Goal: Transaction & Acquisition: Book appointment/travel/reservation

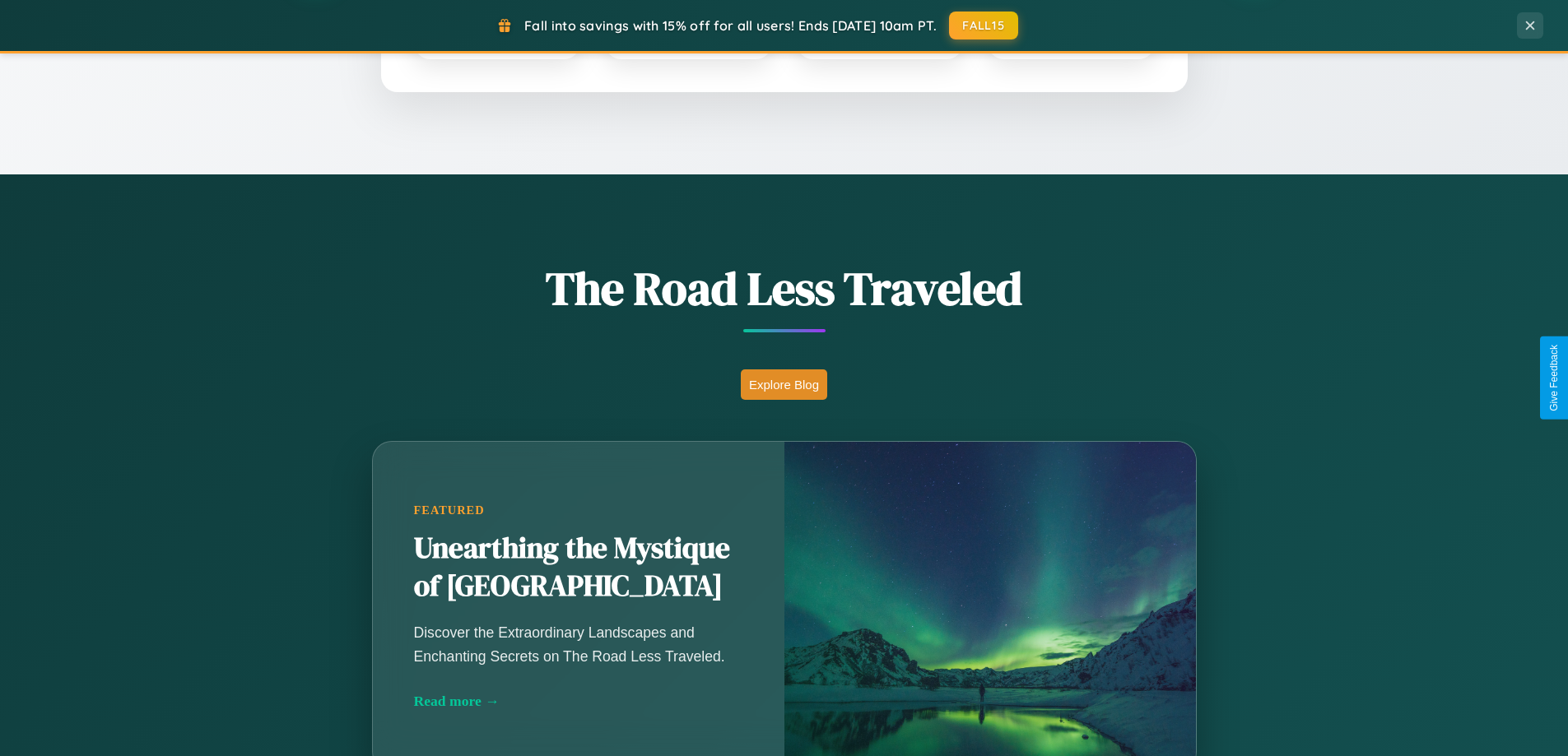
scroll to position [1133, 0]
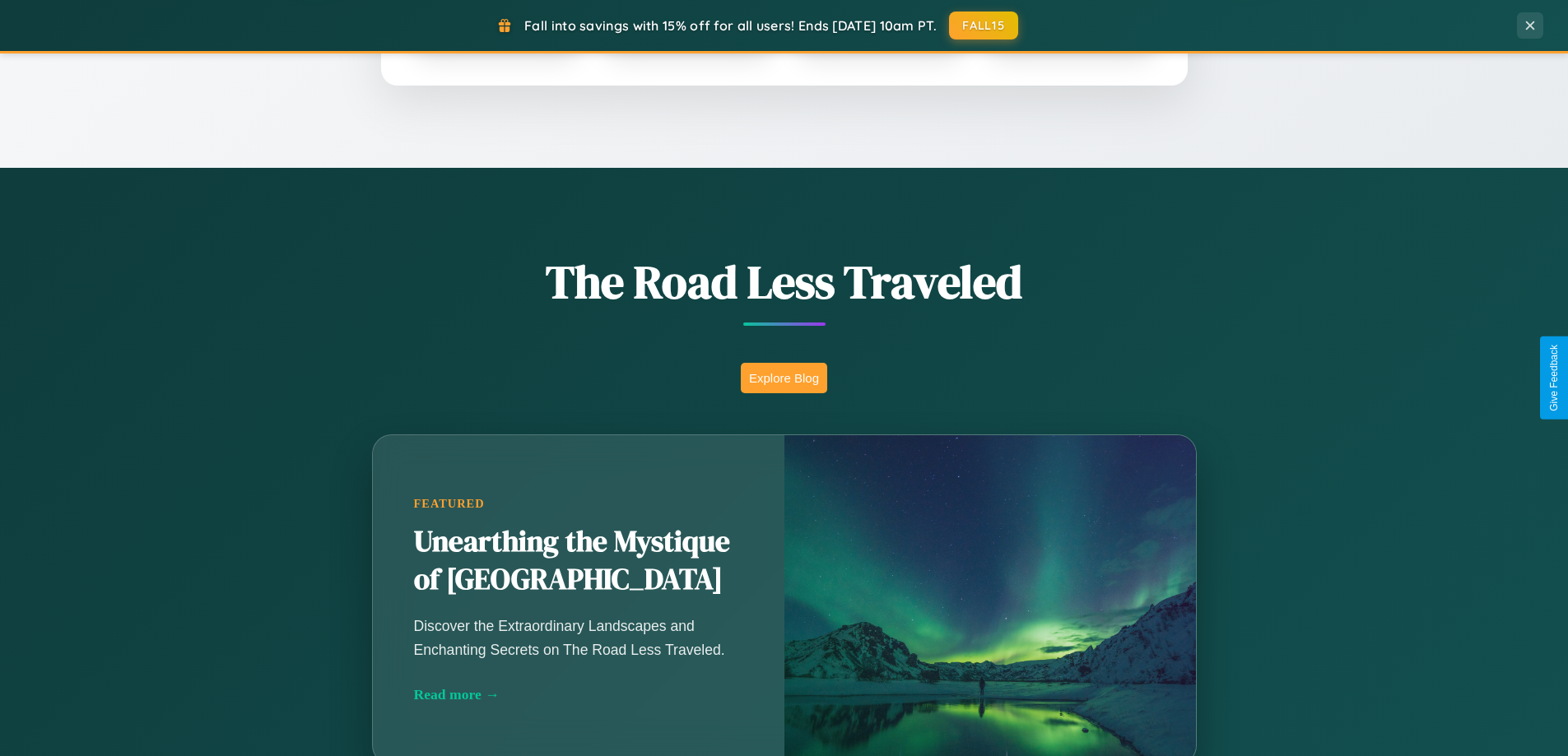
click at [783, 378] on button "Explore Blog" at bounding box center [783, 378] width 87 height 31
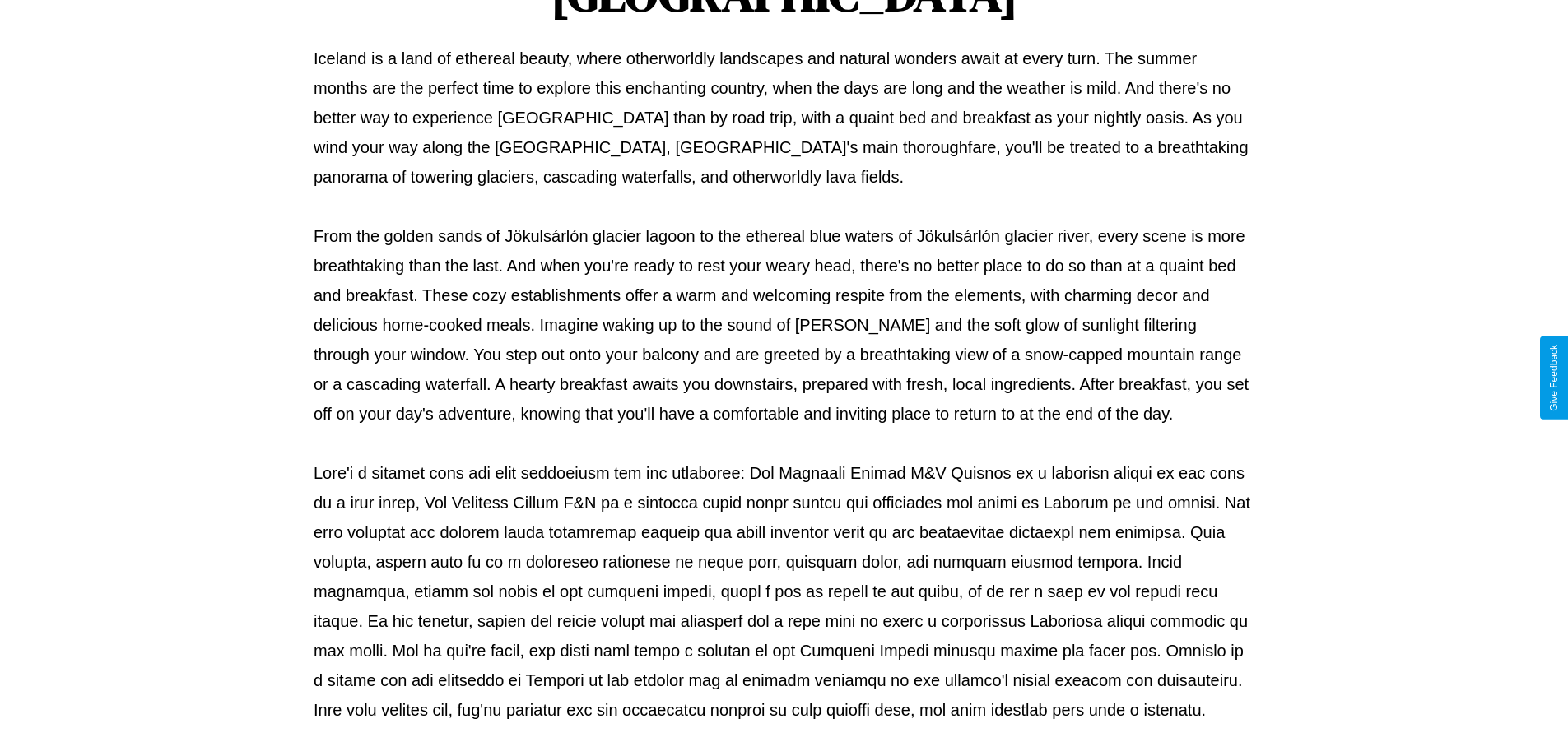
scroll to position [532, 0]
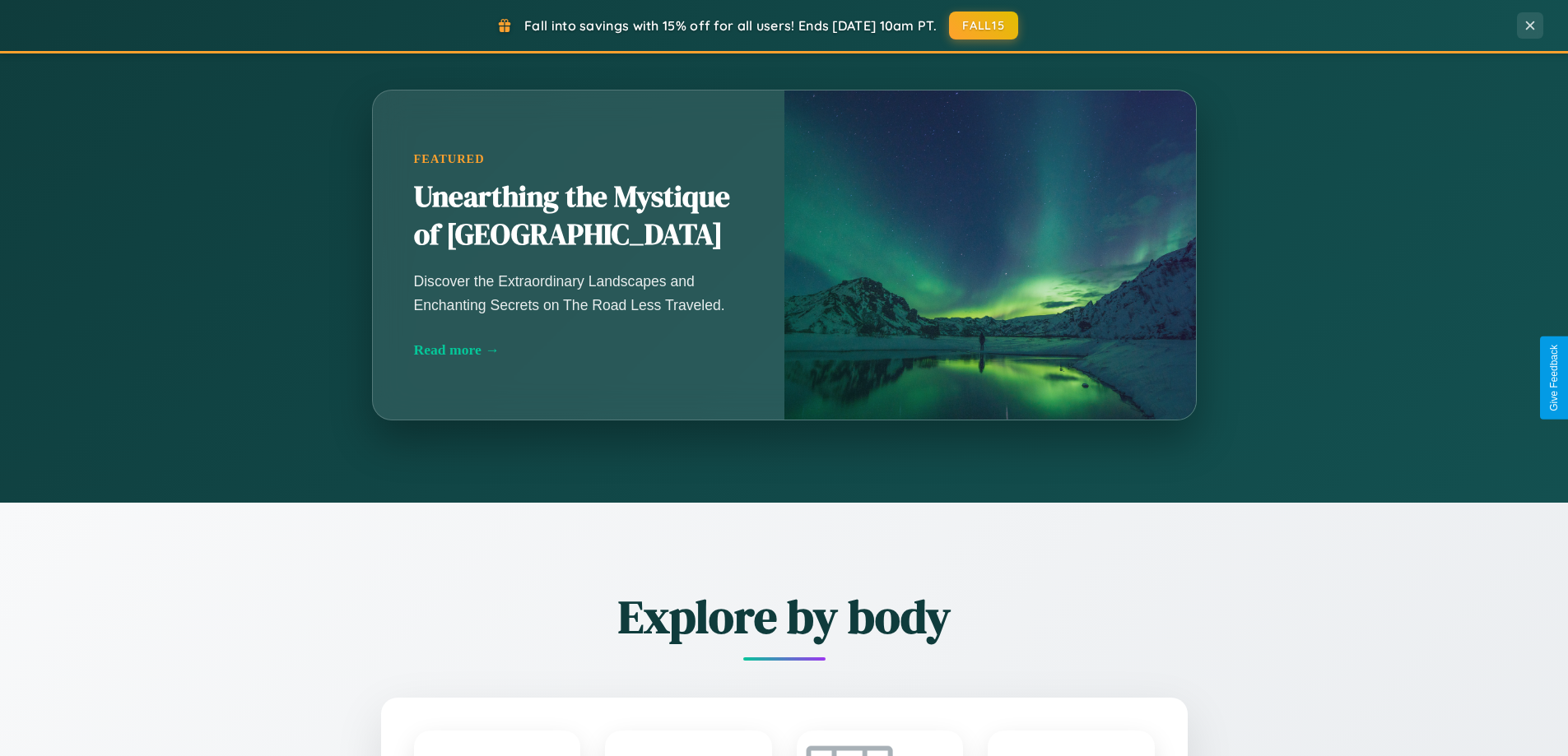
scroll to position [3167, 0]
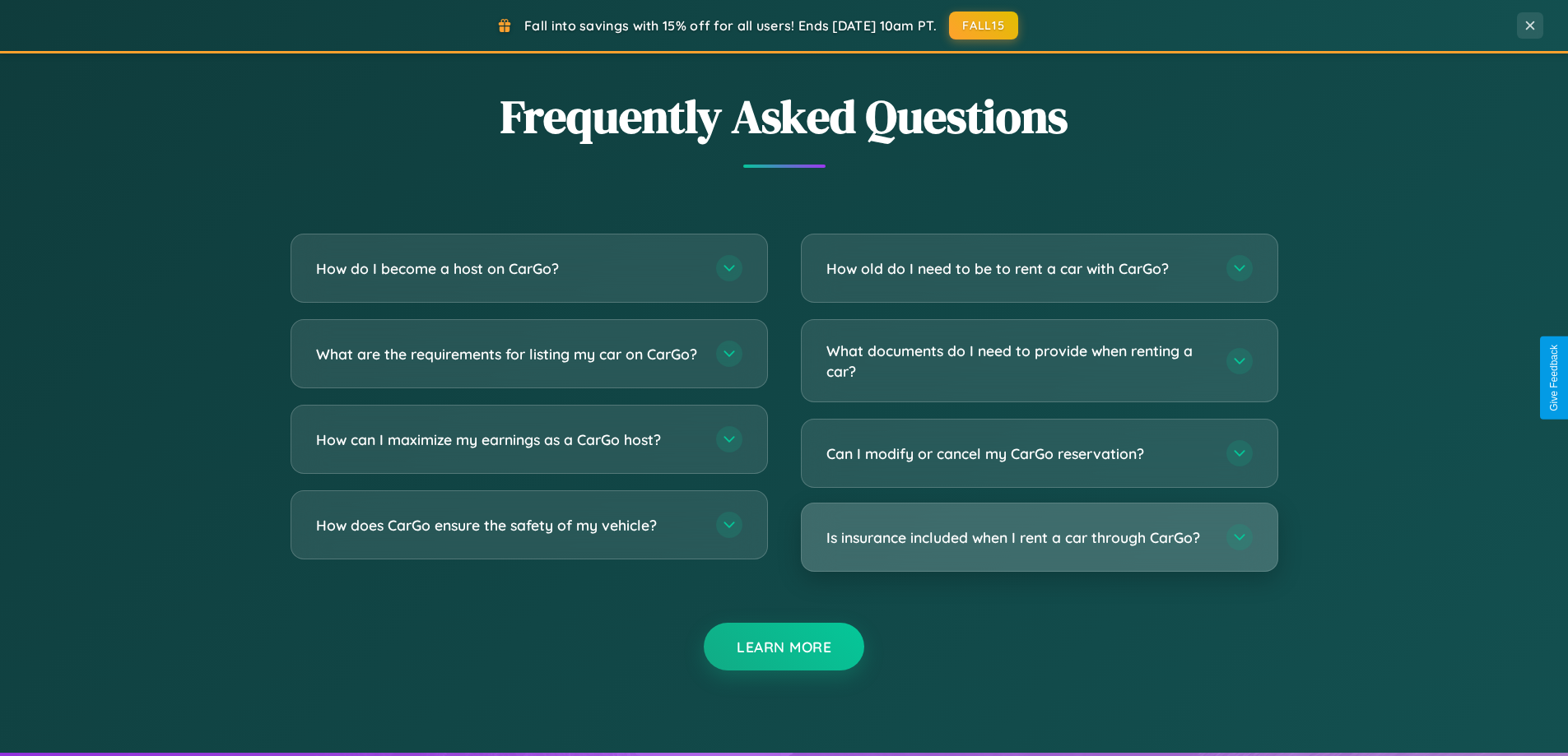
click at [1038, 537] on h3 "Is insurance included when I rent a car through CarGo?" at bounding box center [1017, 538] width 383 height 21
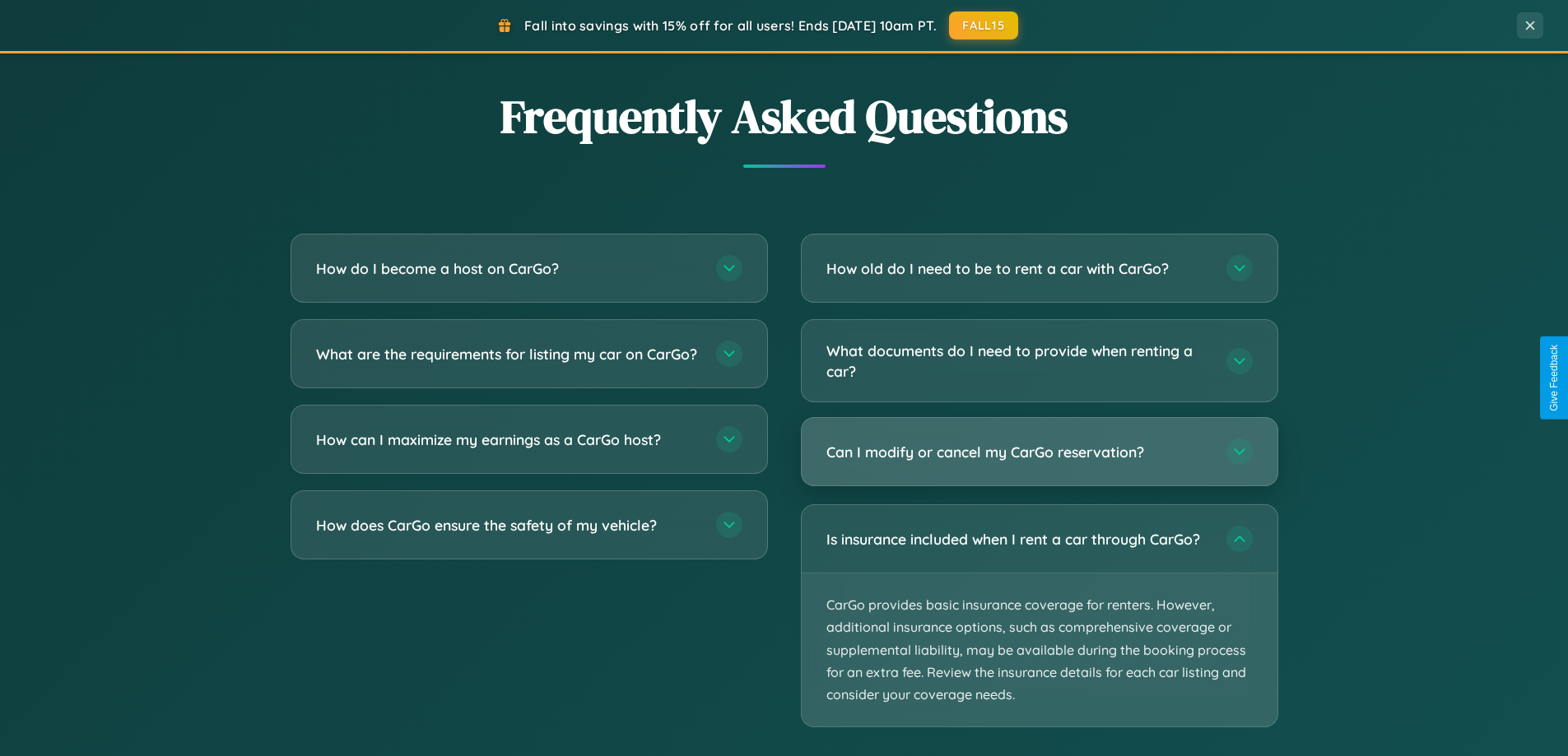
click at [1038, 453] on h3 "Can I modify or cancel my CarGo reservation?" at bounding box center [1017, 452] width 383 height 21
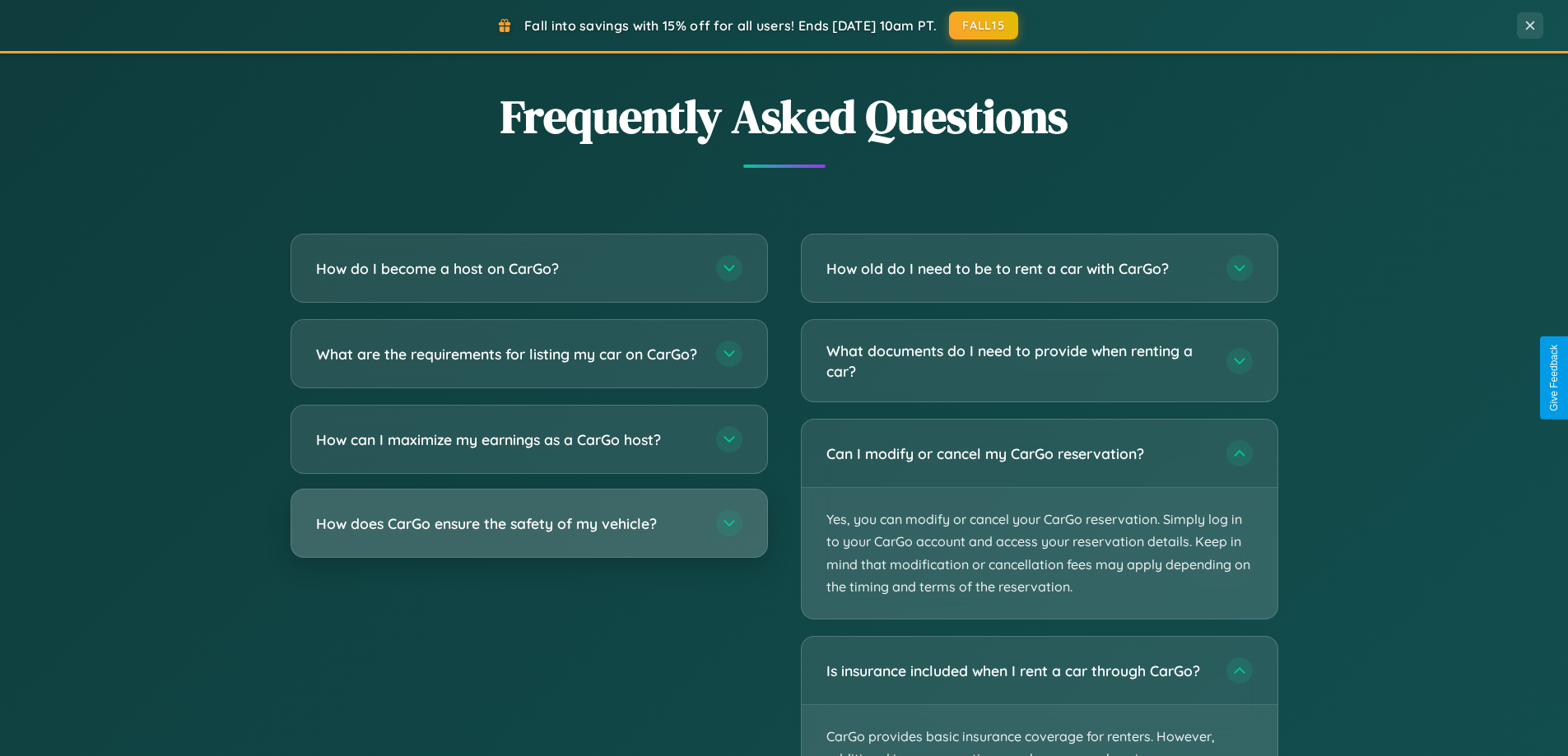
click at [529, 534] on h3 "How does CarGo ensure the safety of my vehicle?" at bounding box center [507, 524] width 383 height 21
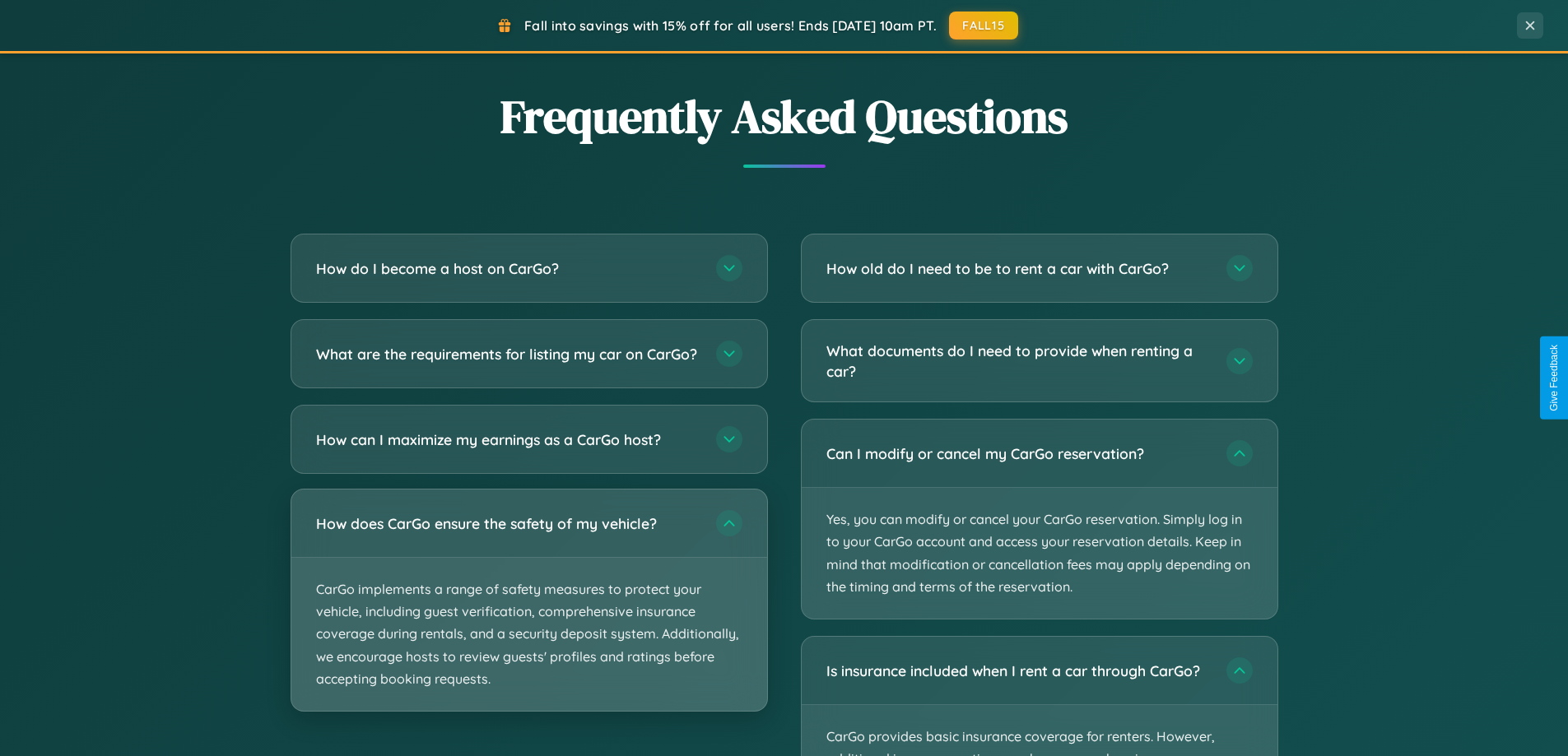
click at [529, 614] on p "CarGo implements a range of safety measures to protect your vehicle, including …" at bounding box center [529, 634] width 475 height 153
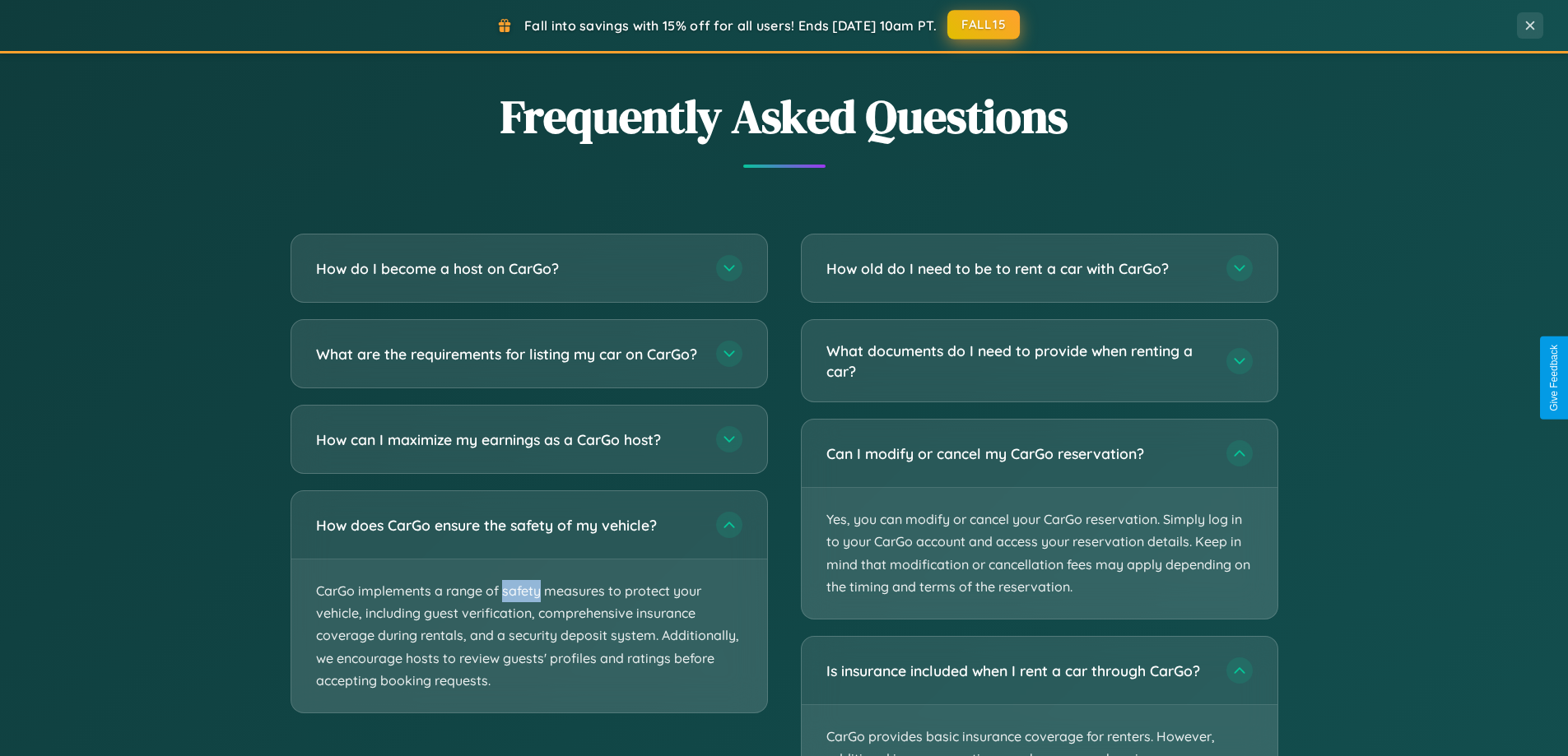
click at [984, 24] on button "FALL15" at bounding box center [983, 25] width 73 height 30
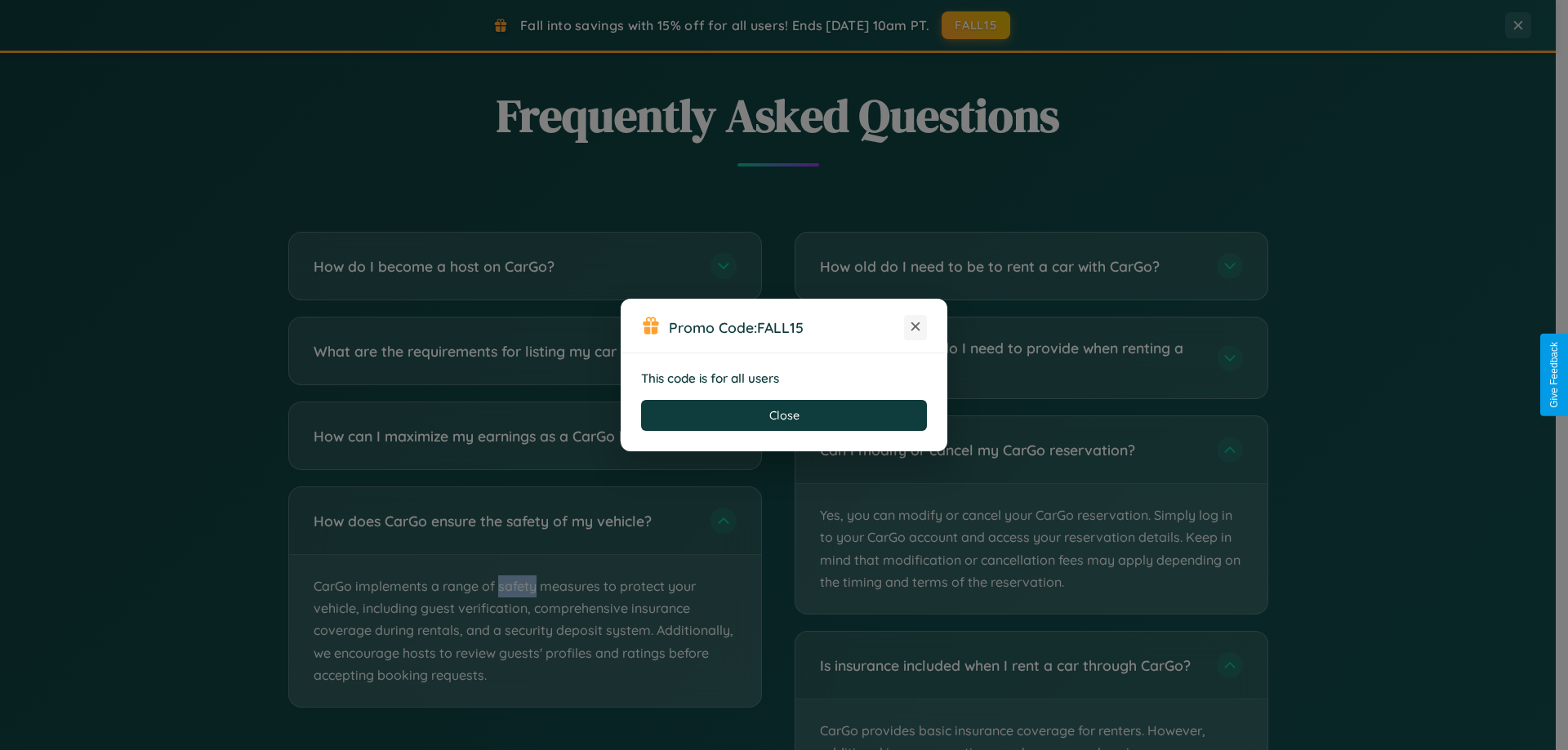
click at [916, 327] on icon at bounding box center [916, 326] width 17 height 17
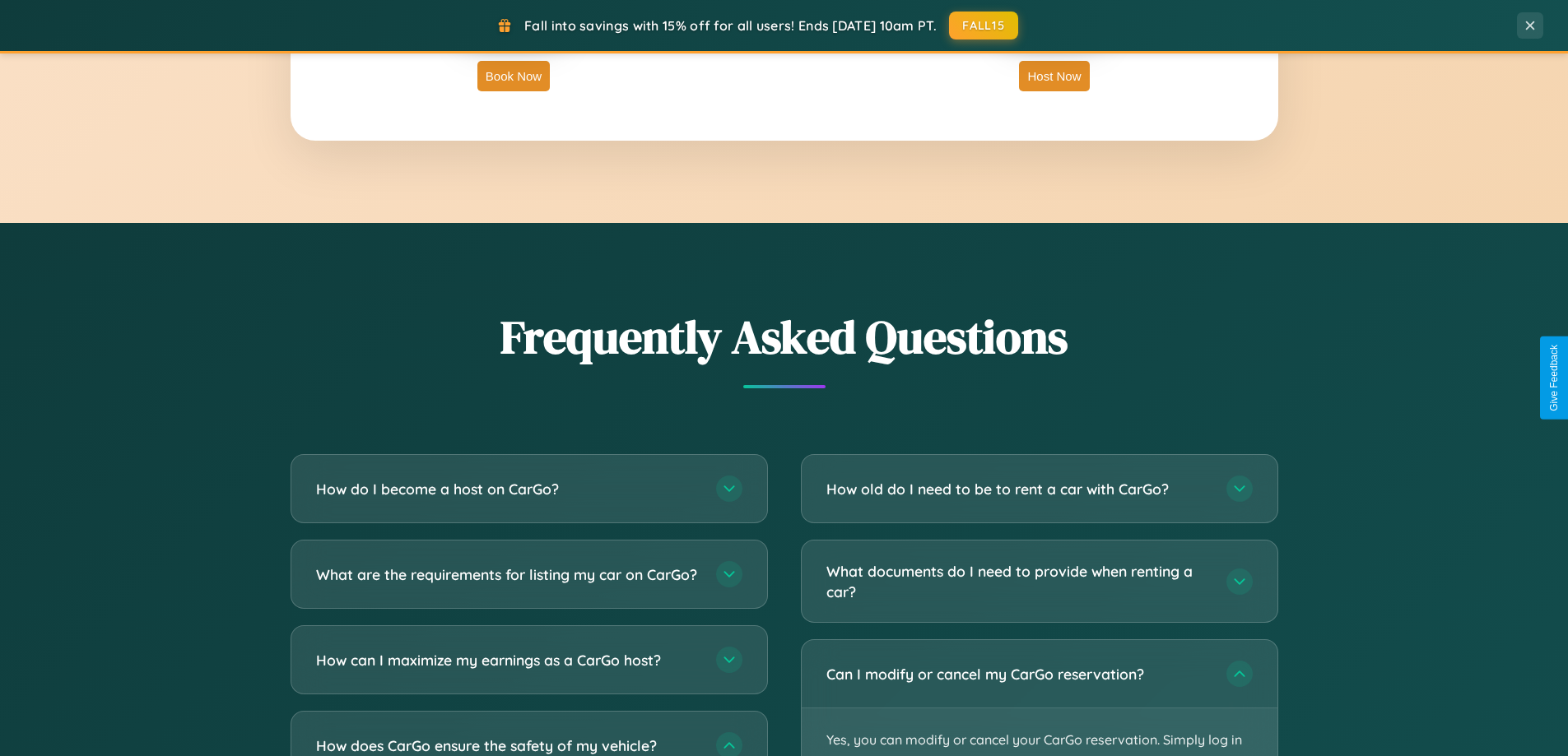
scroll to position [2644, 0]
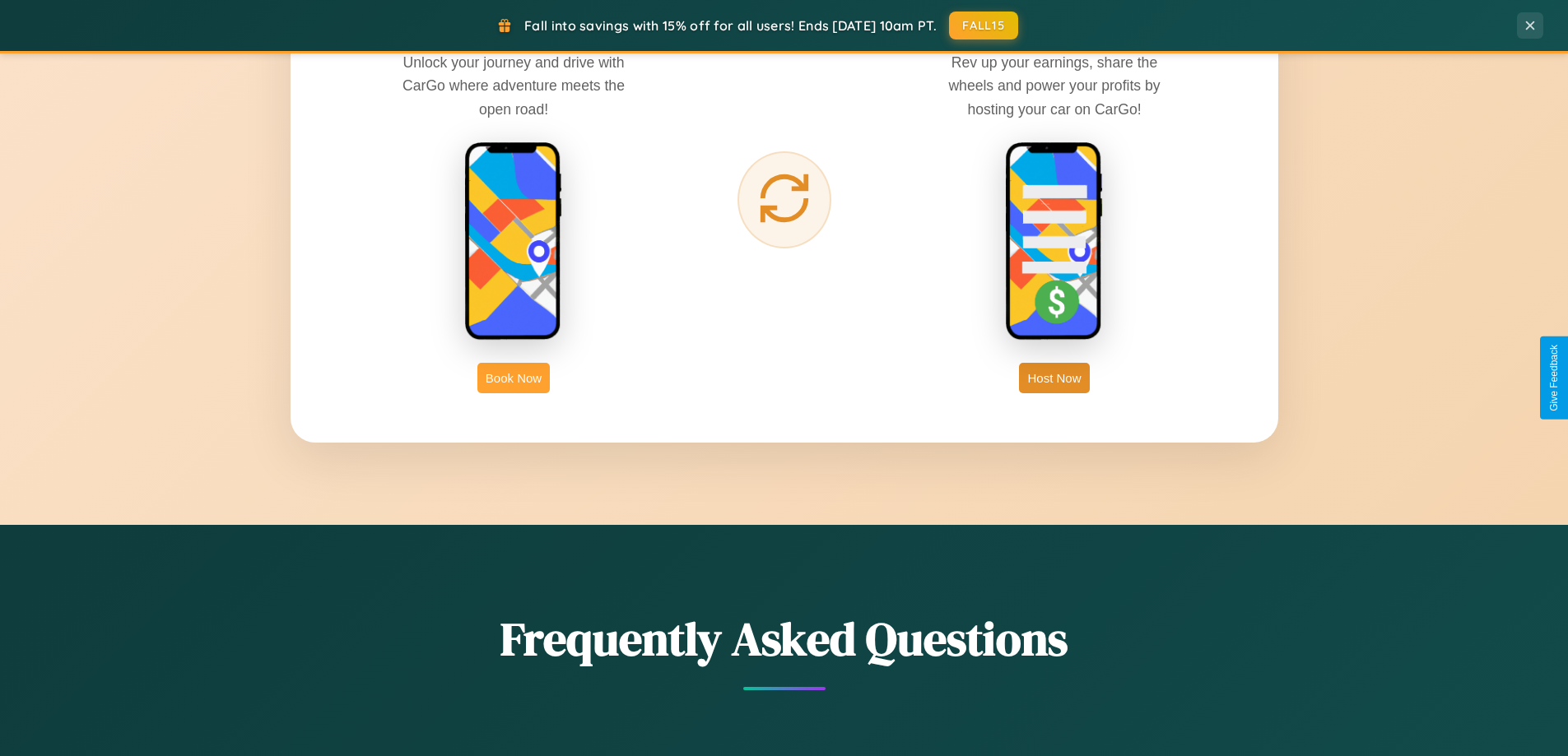
click at [514, 378] on button "Book Now" at bounding box center [514, 378] width 73 height 31
